Goal: Task Accomplishment & Management: Use online tool/utility

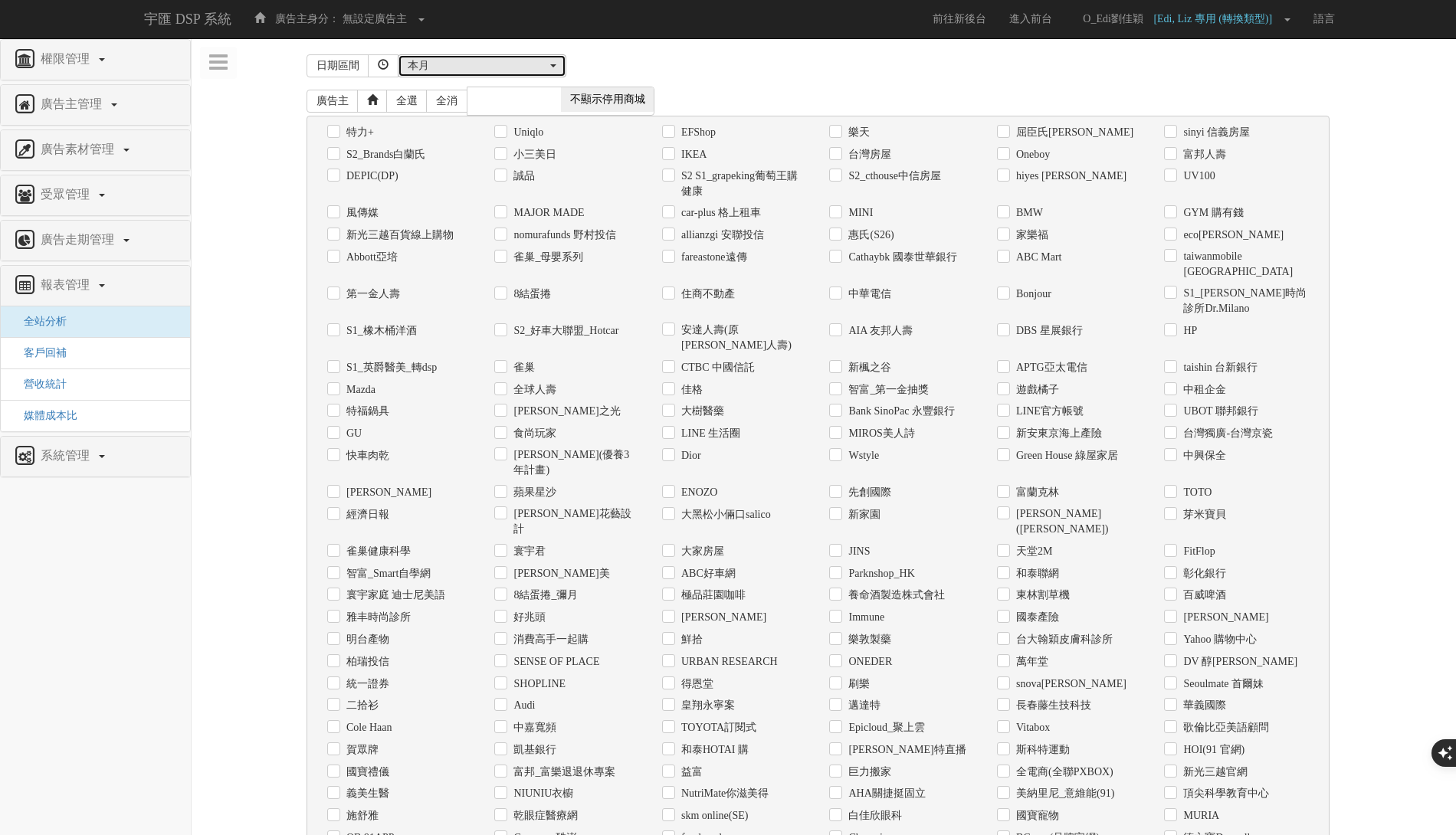
click at [533, 60] on div "本月" at bounding box center [477, 66] width 140 height 15
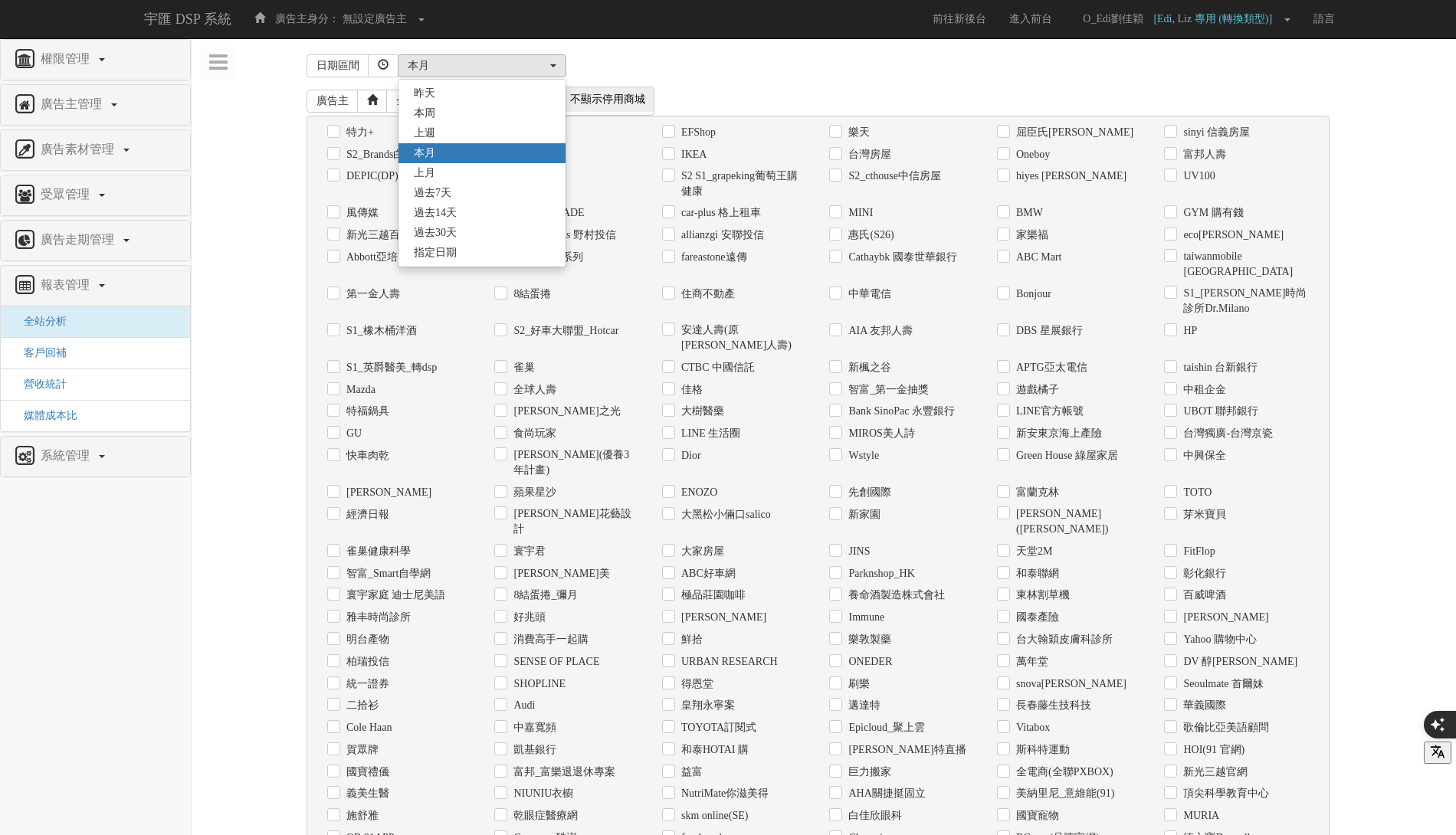
click at [711, 57] on div "[DATE] 本[PERSON_NAME] 本月 上月 過去7天 過去14天 過去30天 指定日期 本月 [DATE] 本[PERSON_NAME] 本月 上…" at bounding box center [869, 66] width 943 height 23
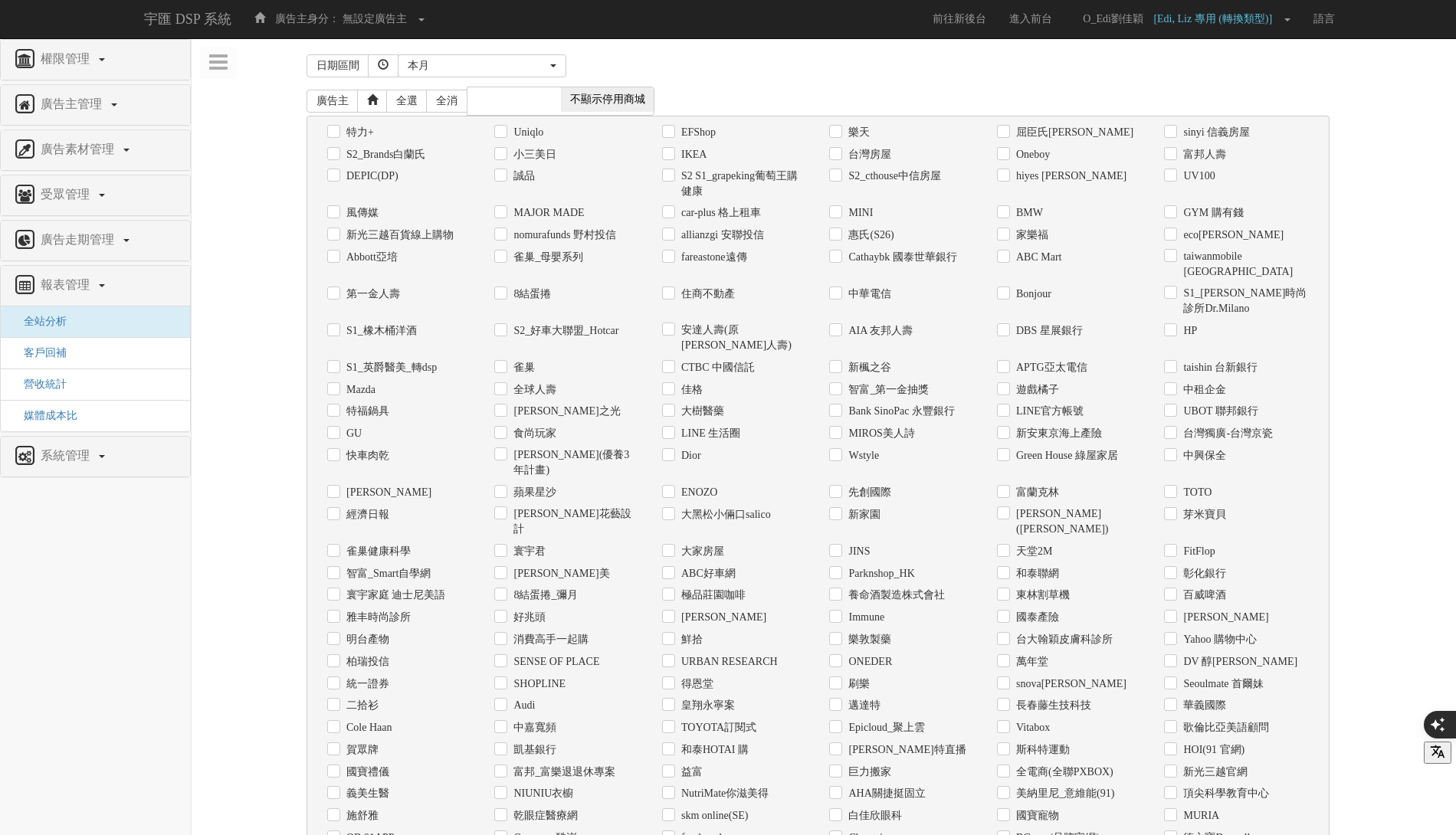
click at [561, 830] on label "Coupang 酷澎" at bounding box center [543, 838] width 67 height 15
click at [504, 832] on input "Coupang 酷澎" at bounding box center [499, 837] width 10 height 10
checkbox input "true"
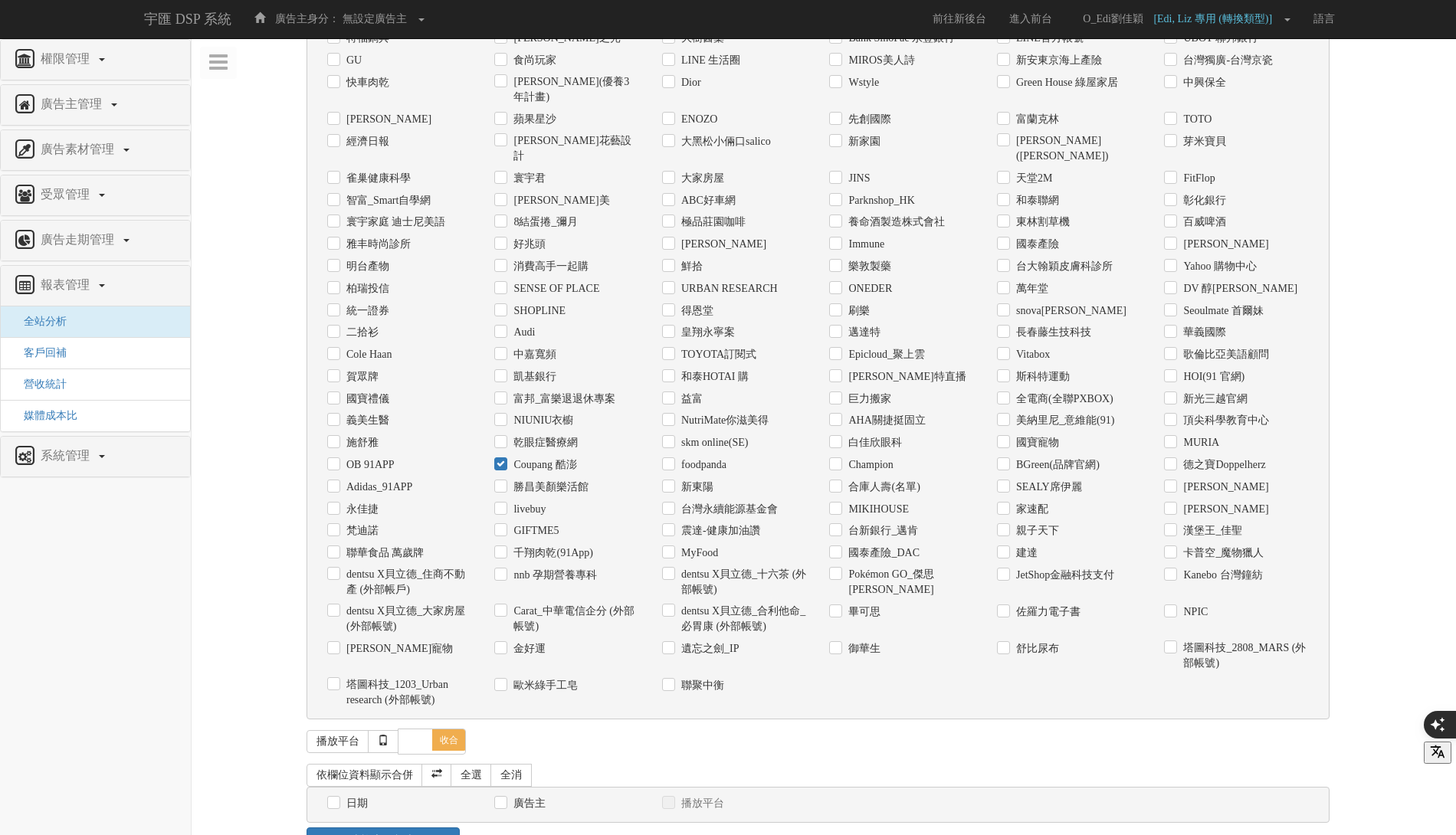
click at [360, 796] on label "日期" at bounding box center [355, 803] width 25 height 15
click at [337, 798] on input "日期" at bounding box center [332, 803] width 10 height 10
checkbox input "true"
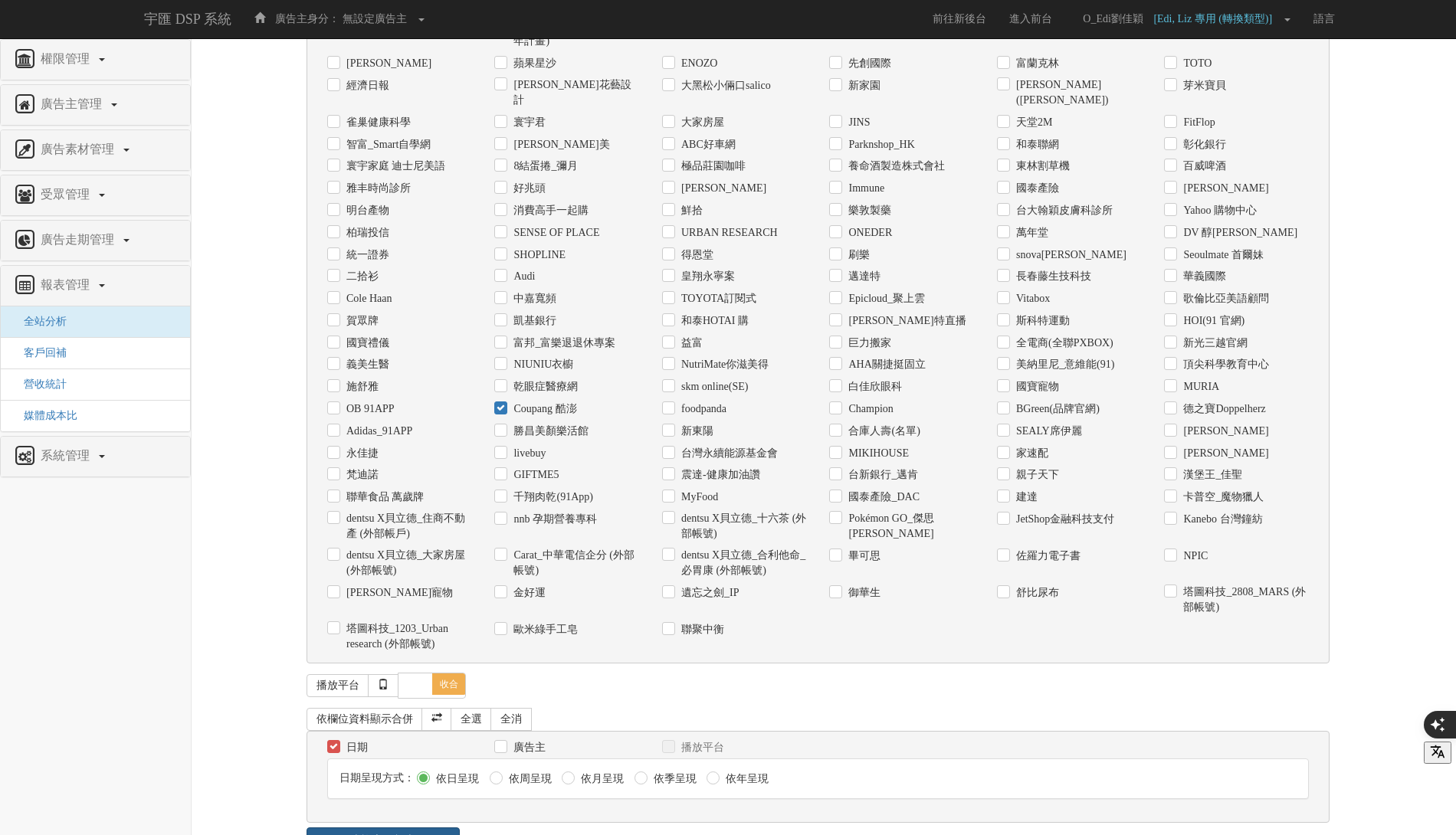
click at [406, 827] on link "查詢交易報表" at bounding box center [383, 841] width 153 height 26
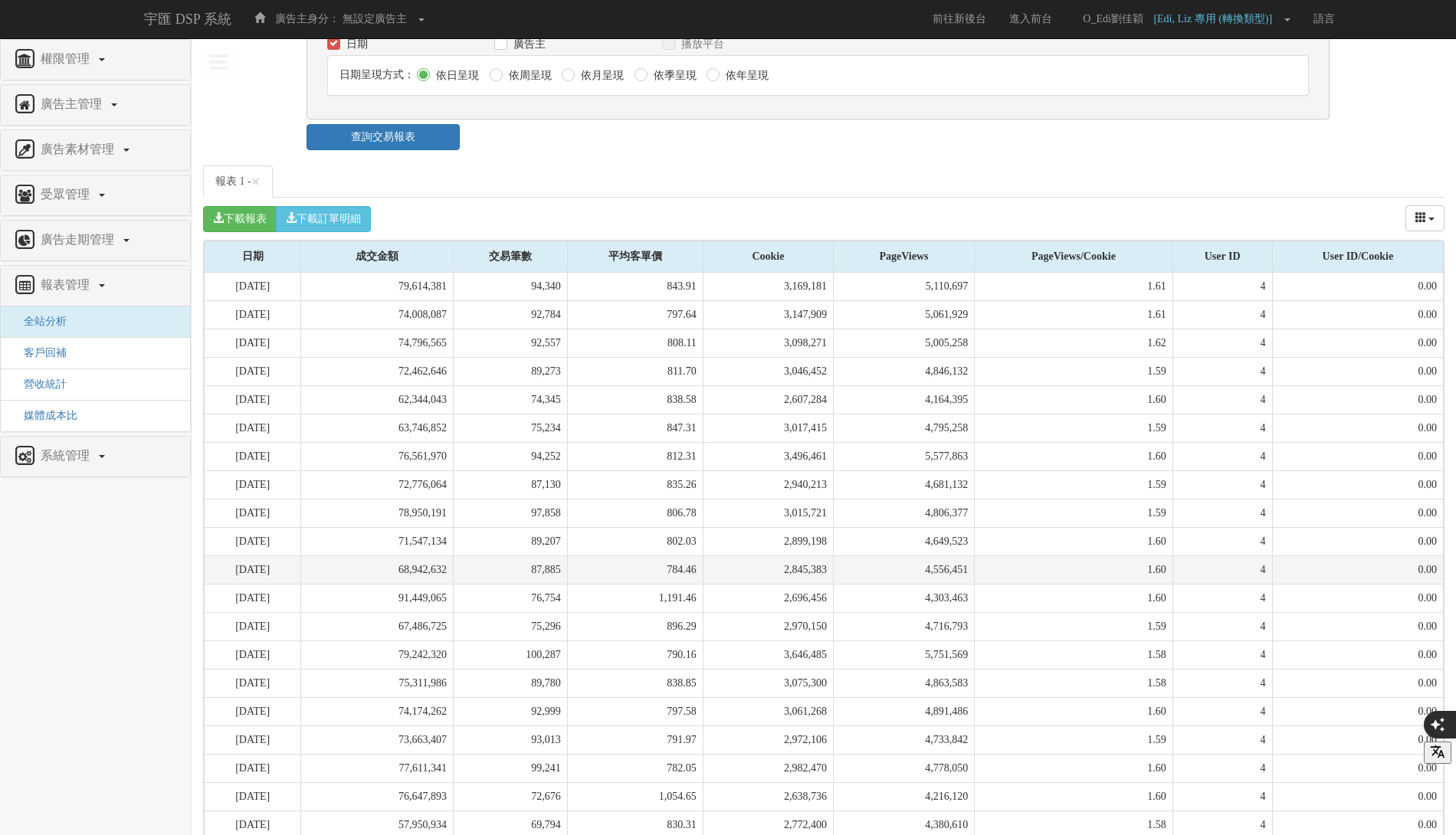
scroll to position [1262, 0]
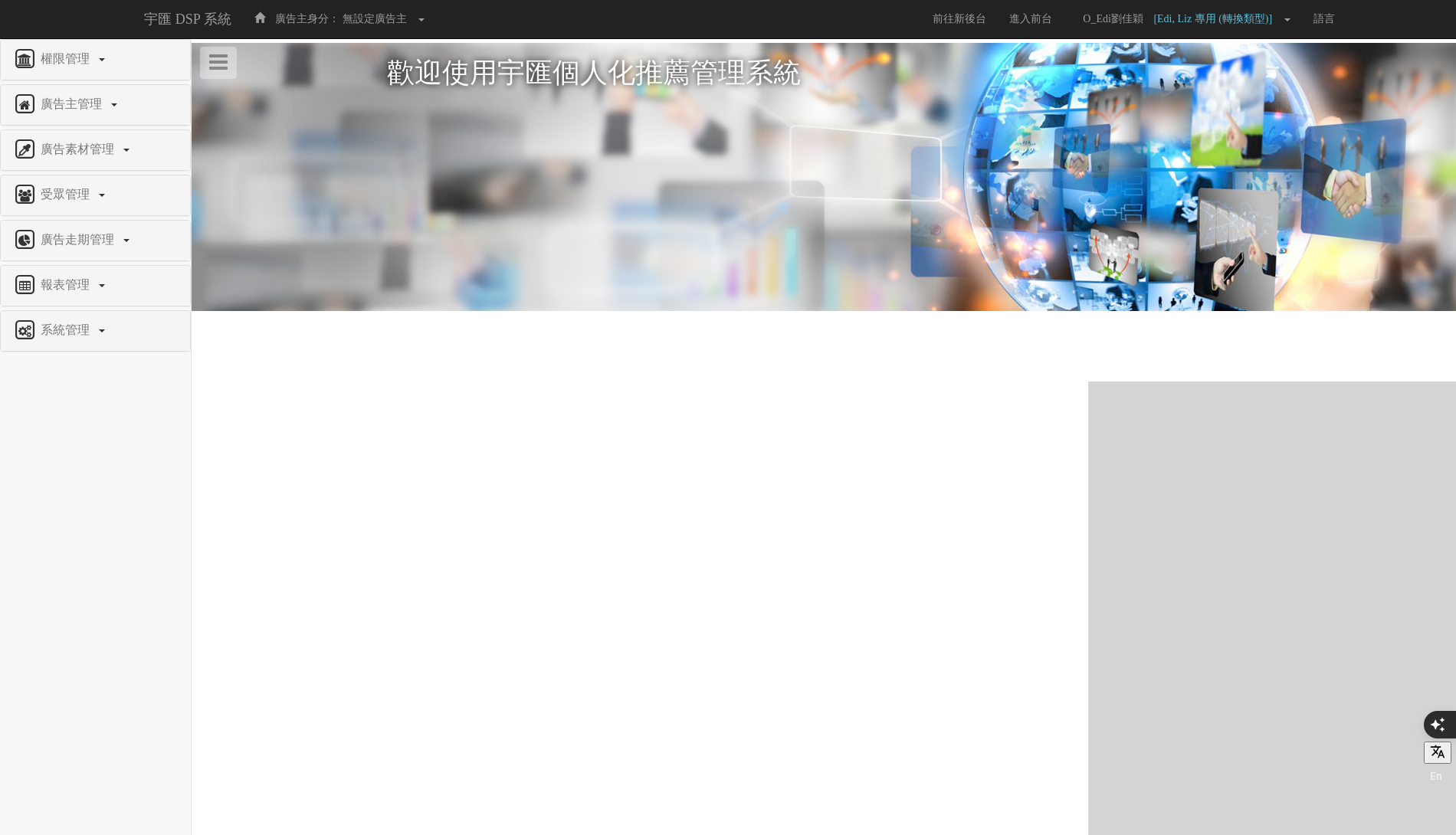
click at [97, 251] on div "廣告走期管理" at bounding box center [96, 240] width 190 height 39
click at [85, 286] on span "報表管理" at bounding box center [67, 284] width 60 height 13
click at [66, 312] on li "全站分析" at bounding box center [96, 322] width 190 height 31
click at [54, 326] on li "全站分析" at bounding box center [96, 322] width 190 height 31
click at [40, 322] on span "全站分析" at bounding box center [39, 321] width 54 height 11
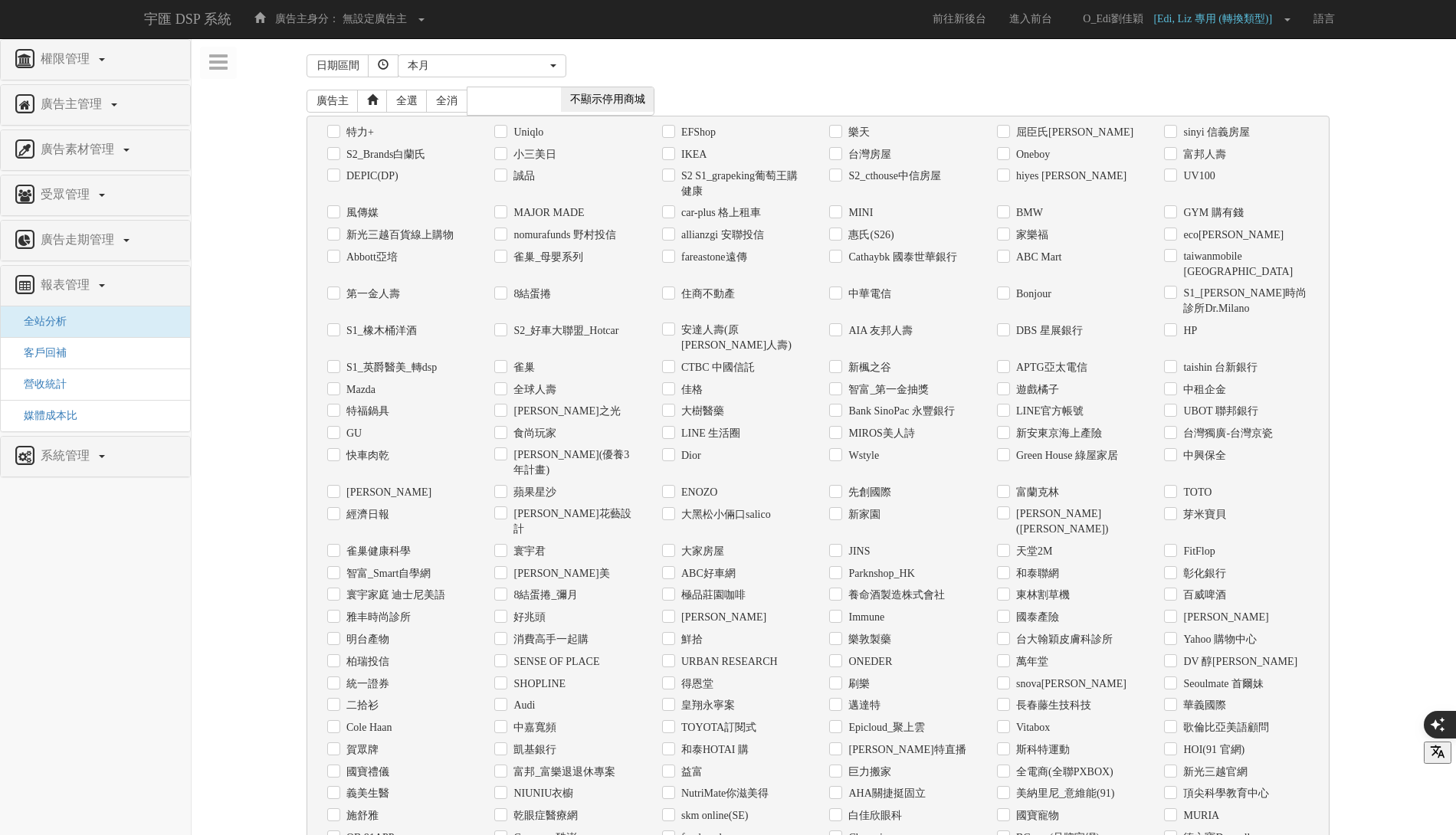
click at [349, 426] on label "GU" at bounding box center [352, 433] width 19 height 15
click at [337, 428] on input "GU" at bounding box center [332, 433] width 10 height 10
checkbox input "true"
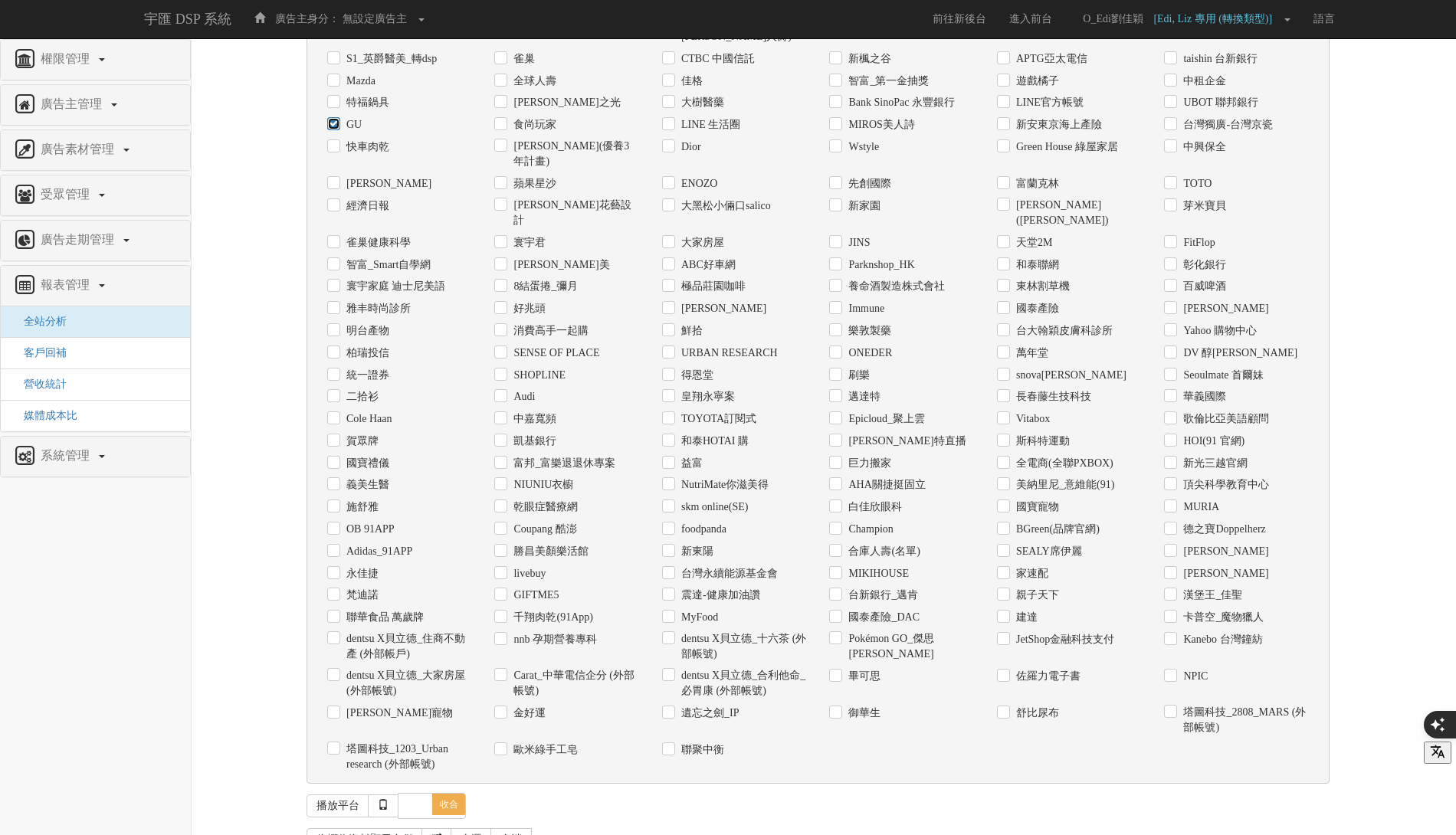
scroll to position [373, 0]
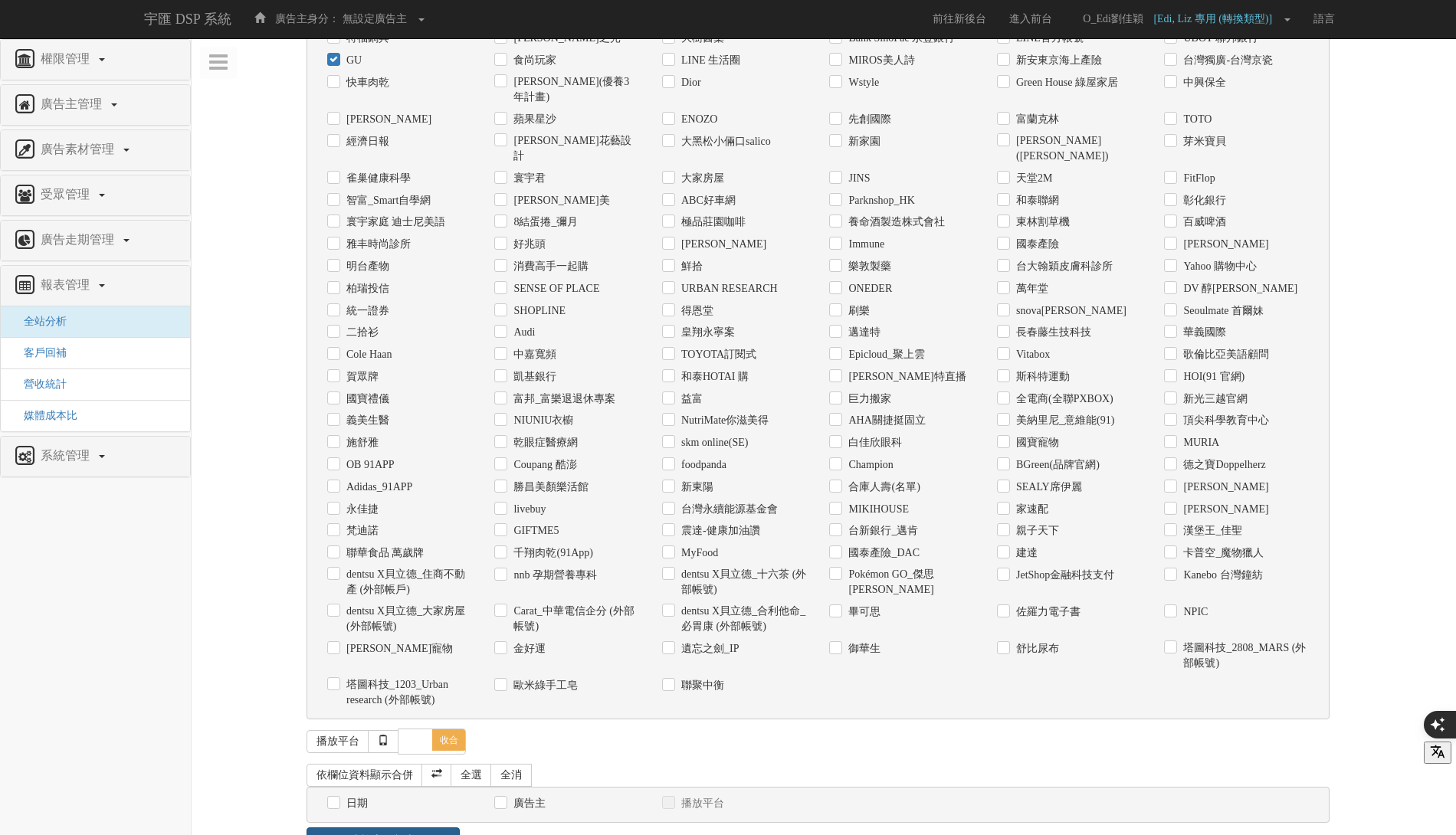
click at [385, 827] on link "查詢交易報表" at bounding box center [383, 841] width 153 height 26
